Goal: Task Accomplishment & Management: Manage account settings

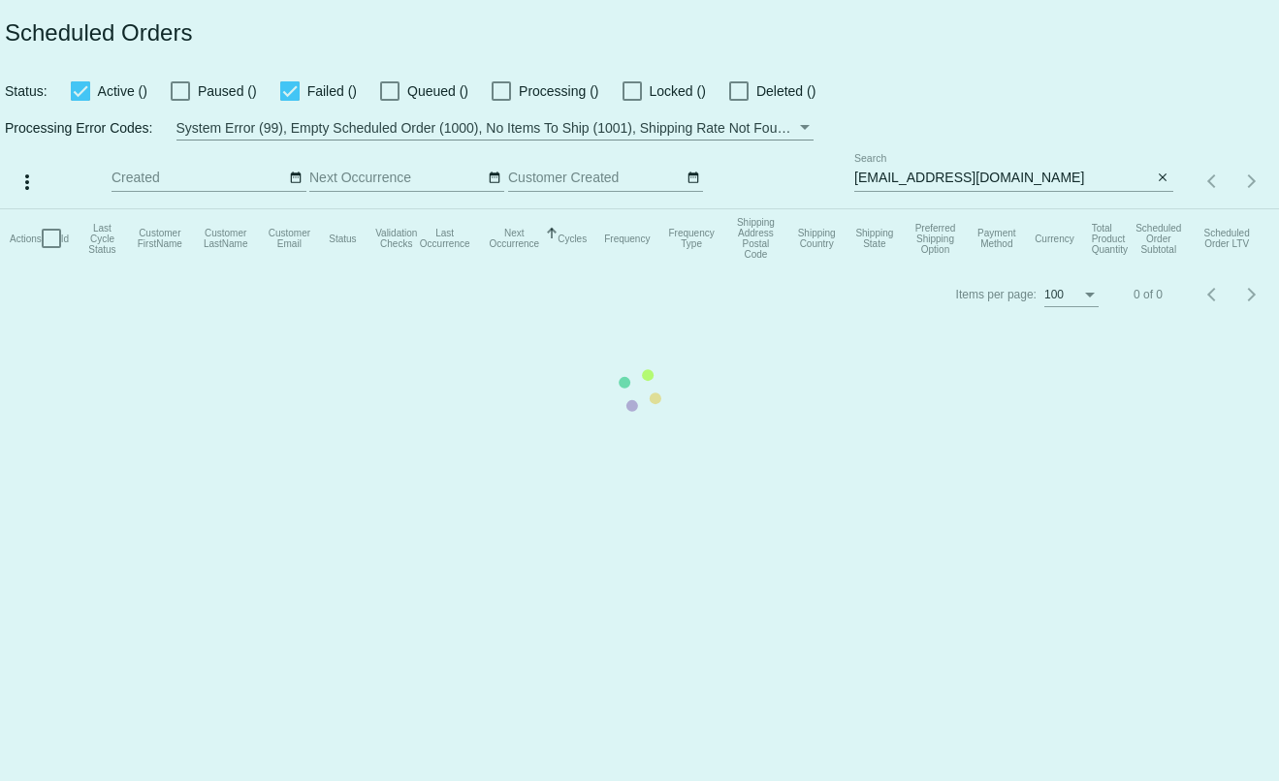
type input "[PERSON_NAME][EMAIL_ADDRESS][DOMAIN_NAME]"
click at [986, 209] on mat-table "Actions Id Last Cycle Status Customer FirstName Customer LastName Customer Emai…" at bounding box center [639, 238] width 1279 height 58
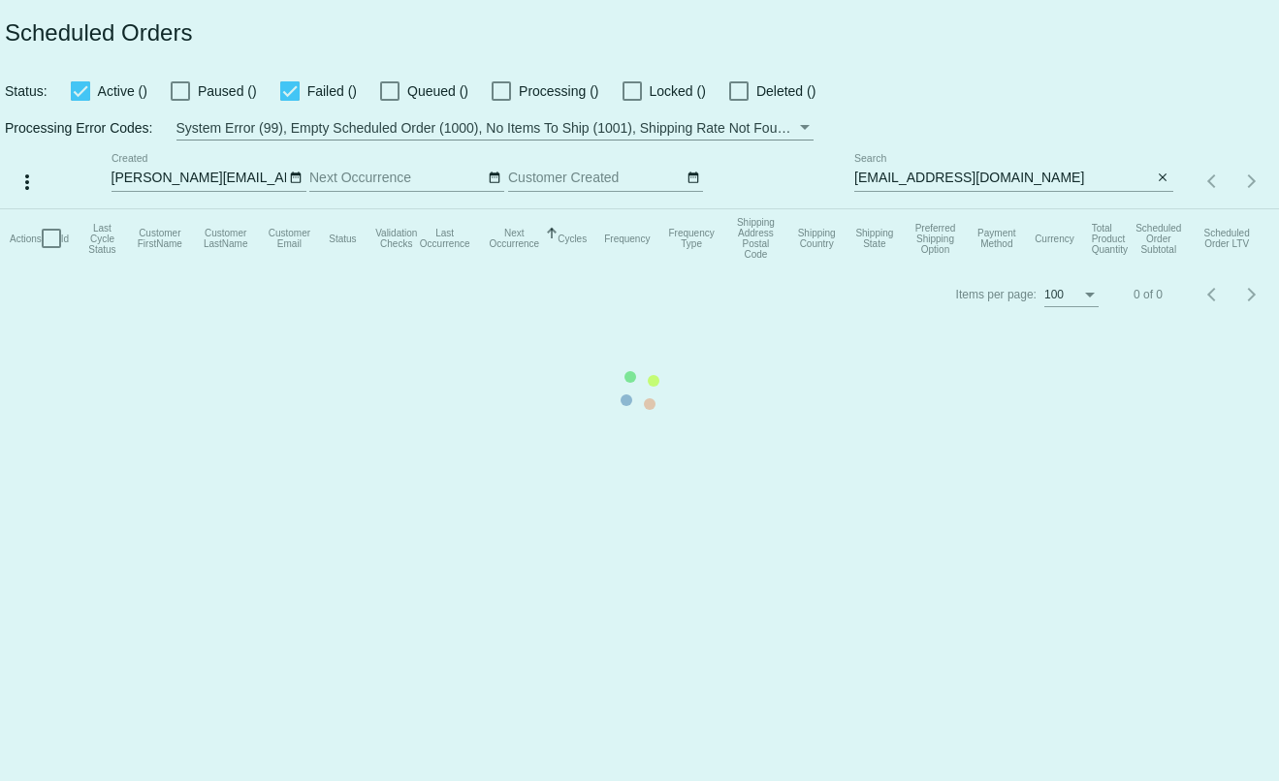
click at [986, 209] on mat-table "Actions Id Last Cycle Status Customer FirstName Customer LastName Customer Emai…" at bounding box center [639, 238] width 1279 height 58
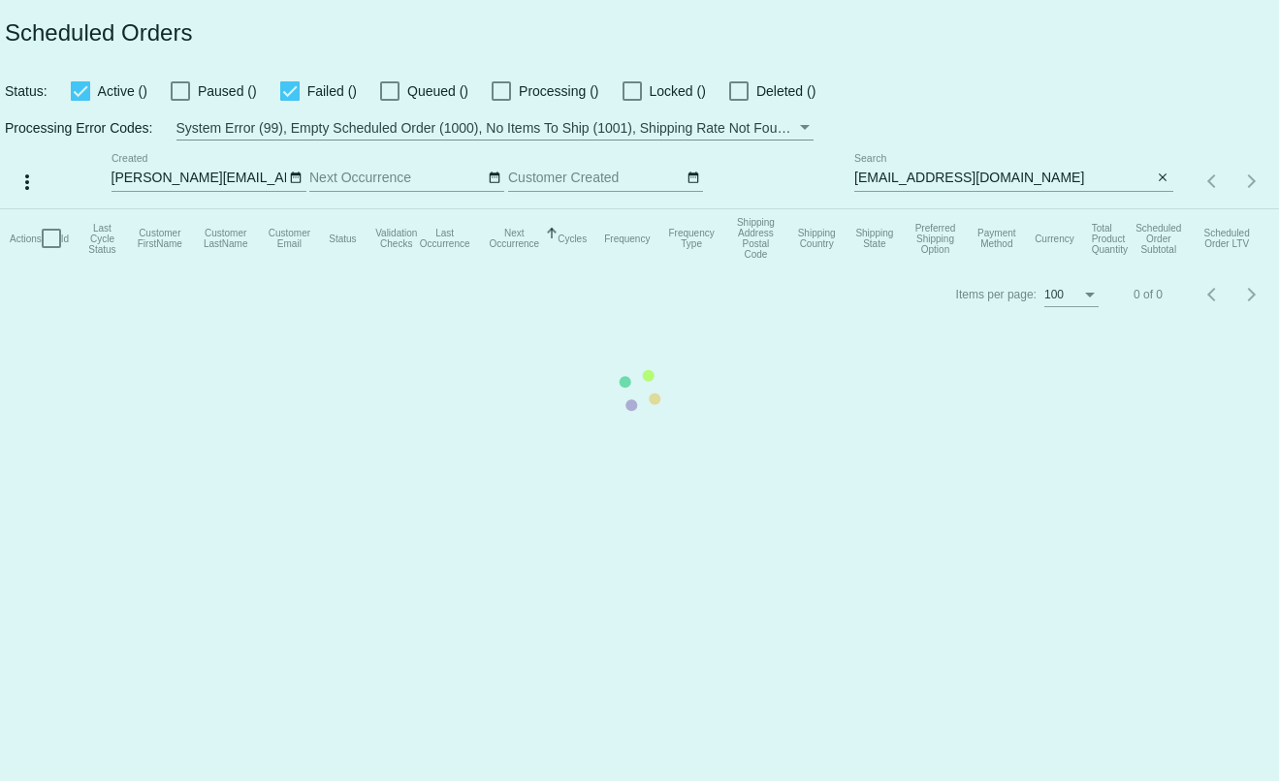
click at [986, 209] on mat-table "Actions Id Last Cycle Status Customer FirstName Customer LastName Customer Emai…" at bounding box center [639, 238] width 1279 height 58
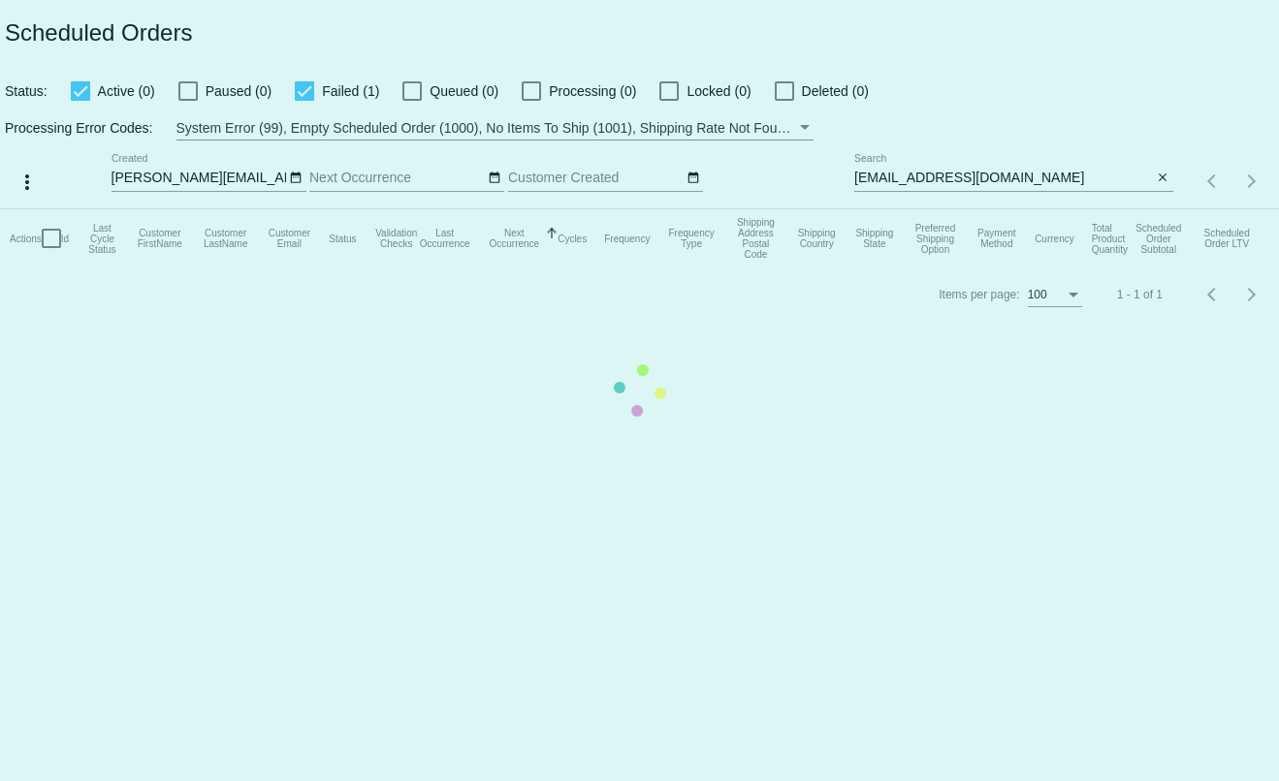
click at [986, 209] on mat-table "Actions Id Last Cycle Status Customer FirstName Customer LastName Customer Emai…" at bounding box center [639, 238] width 1279 height 58
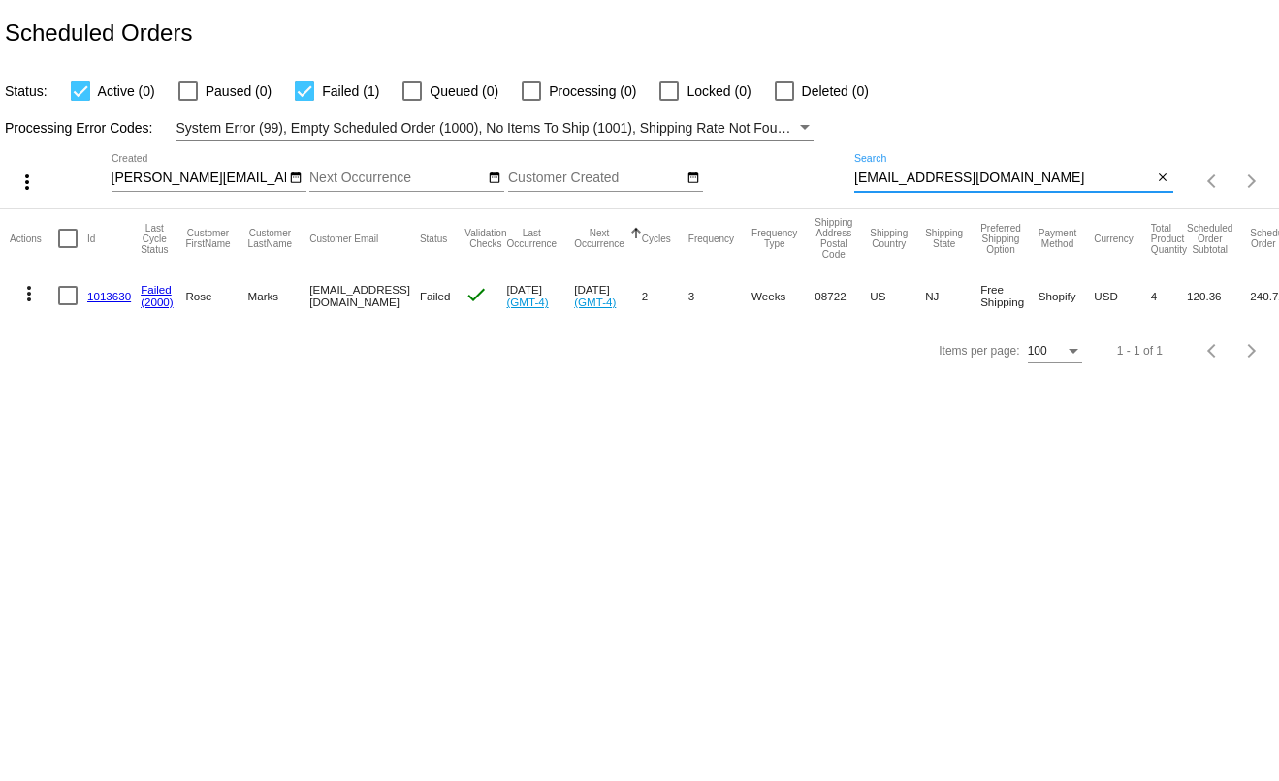
click at [986, 180] on input "[EMAIL_ADDRESS][DOMAIN_NAME]" at bounding box center [1003, 179] width 299 height 16
paste input "[EMAIL_ADDRESS][DOMAIN_NAME]."
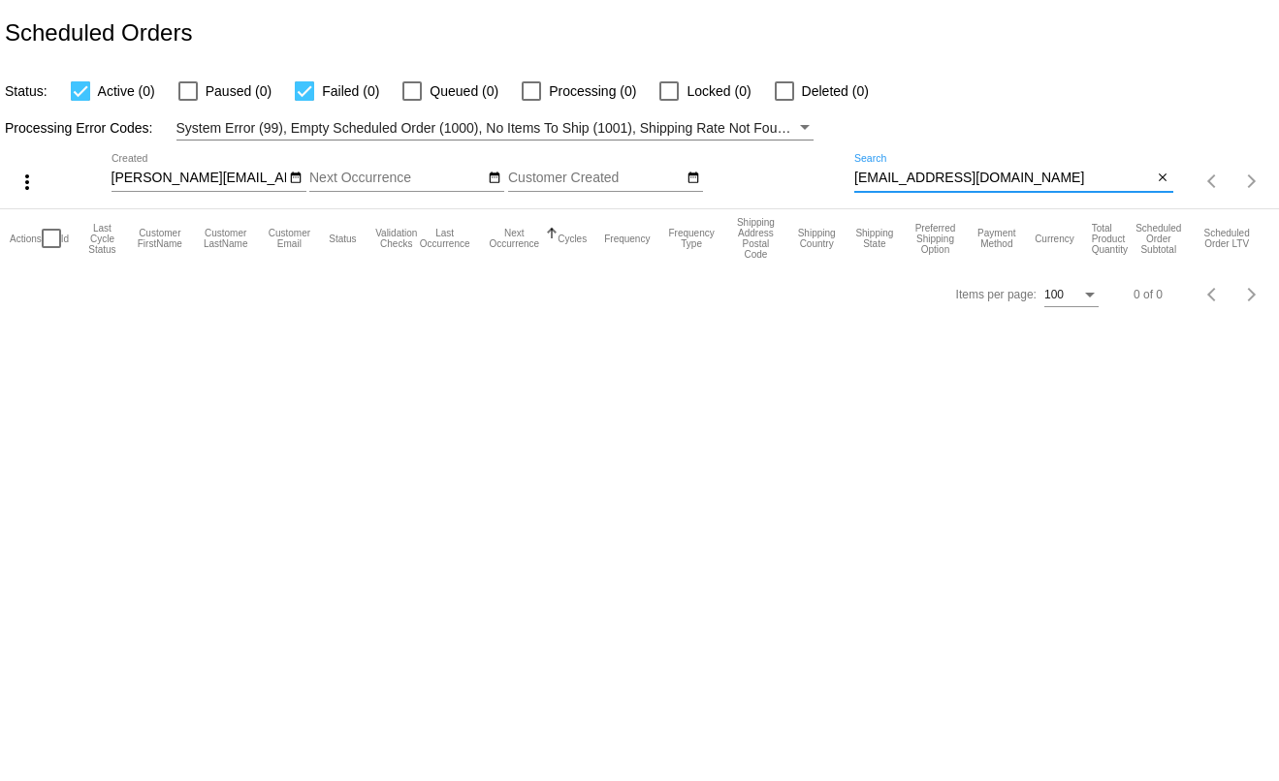
drag, startPoint x: 1036, startPoint y: 175, endPoint x: 846, endPoint y: 173, distance: 190.0
click at [846, 173] on div "more_vert [PERSON_NAME][EMAIL_ADDRESS][DOMAIN_NAME] Sep Jan Feb Mar Apr" at bounding box center [639, 175] width 1279 height 69
paste input "[PERSON_NAME].[PERSON_NAME]"
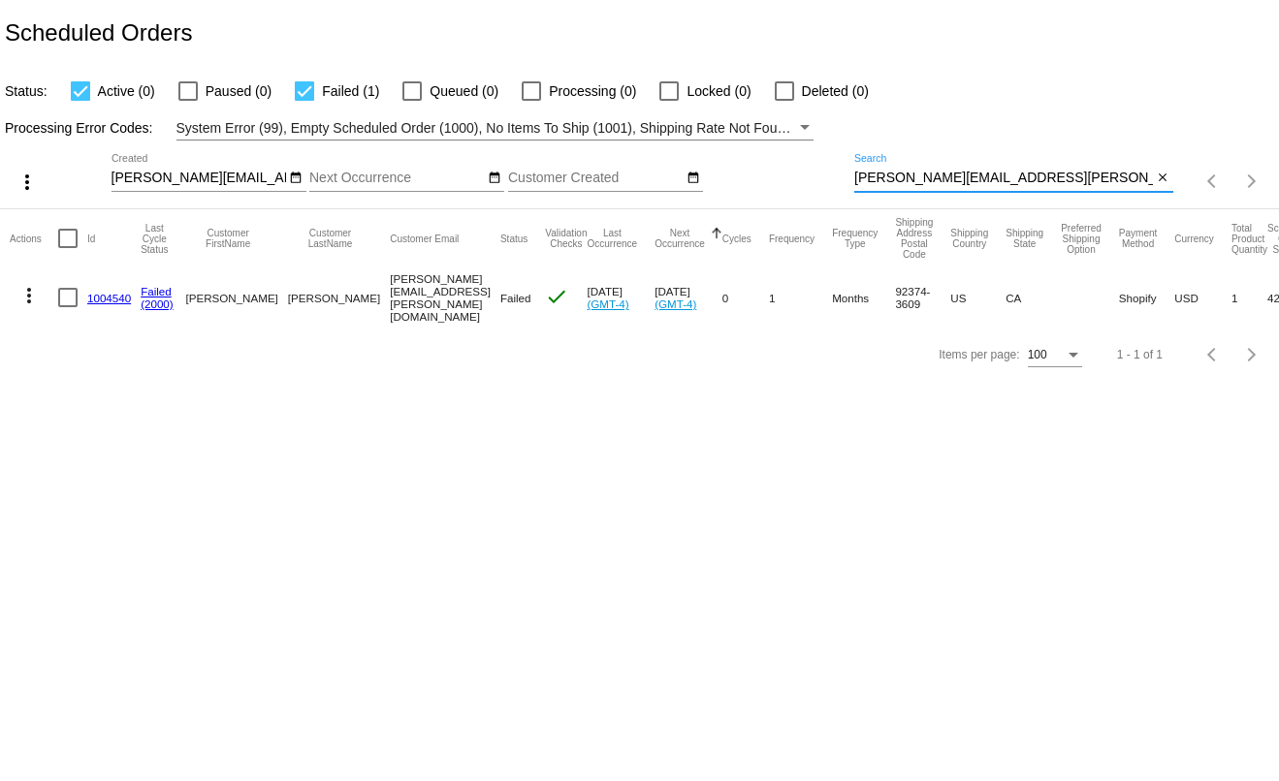
type input "[PERSON_NAME][EMAIL_ADDRESS][PERSON_NAME][DOMAIN_NAME]"
